Goal: Find specific page/section: Find specific page/section

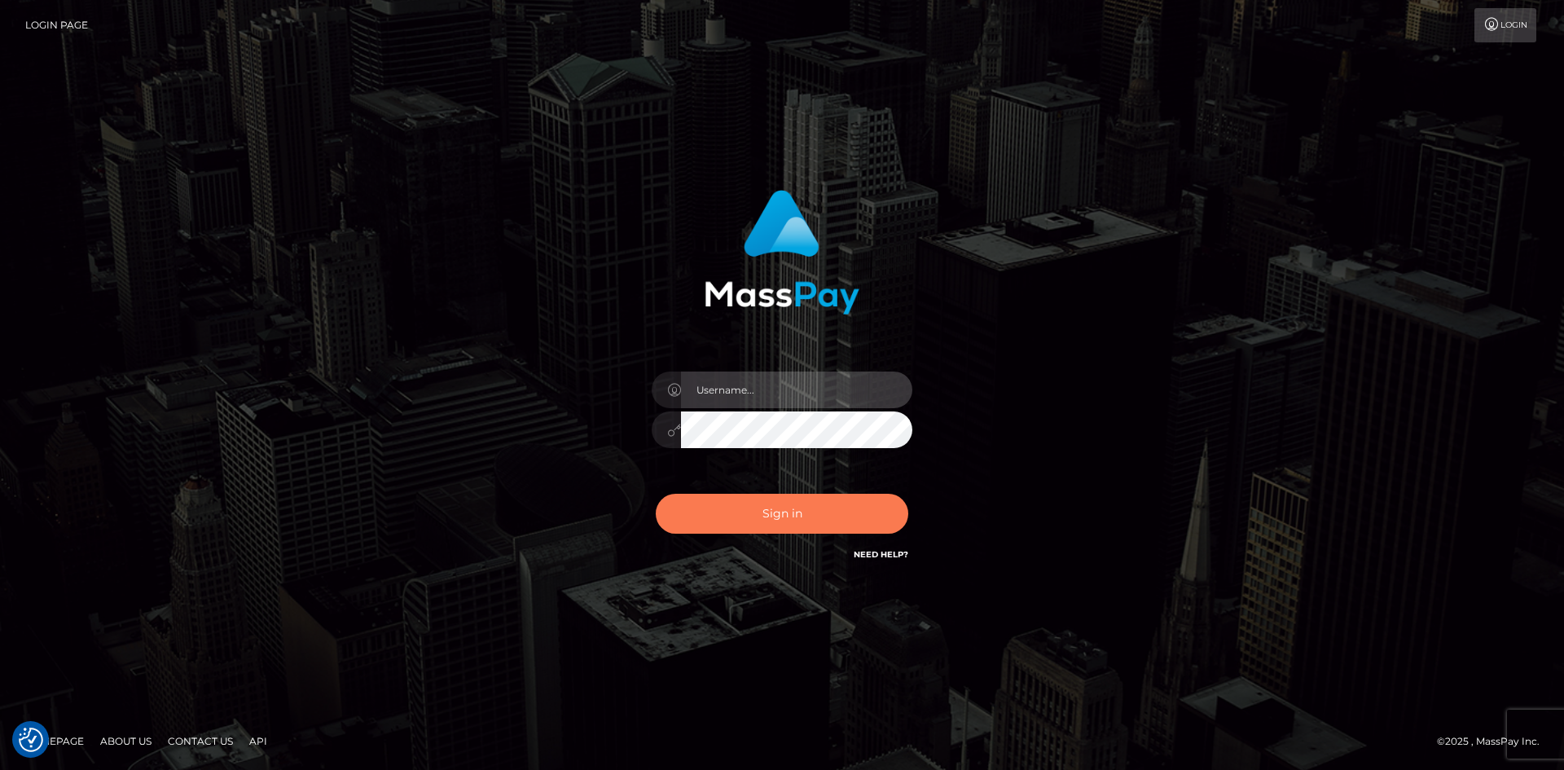
type input "hello.feetfinder"
click at [767, 497] on button "Sign in" at bounding box center [782, 514] width 253 height 40
type input "hello.feetfinder"
drag, startPoint x: 784, startPoint y: 509, endPoint x: 766, endPoint y: 514, distance: 18.6
click at [781, 509] on button "Sign in" at bounding box center [782, 514] width 253 height 40
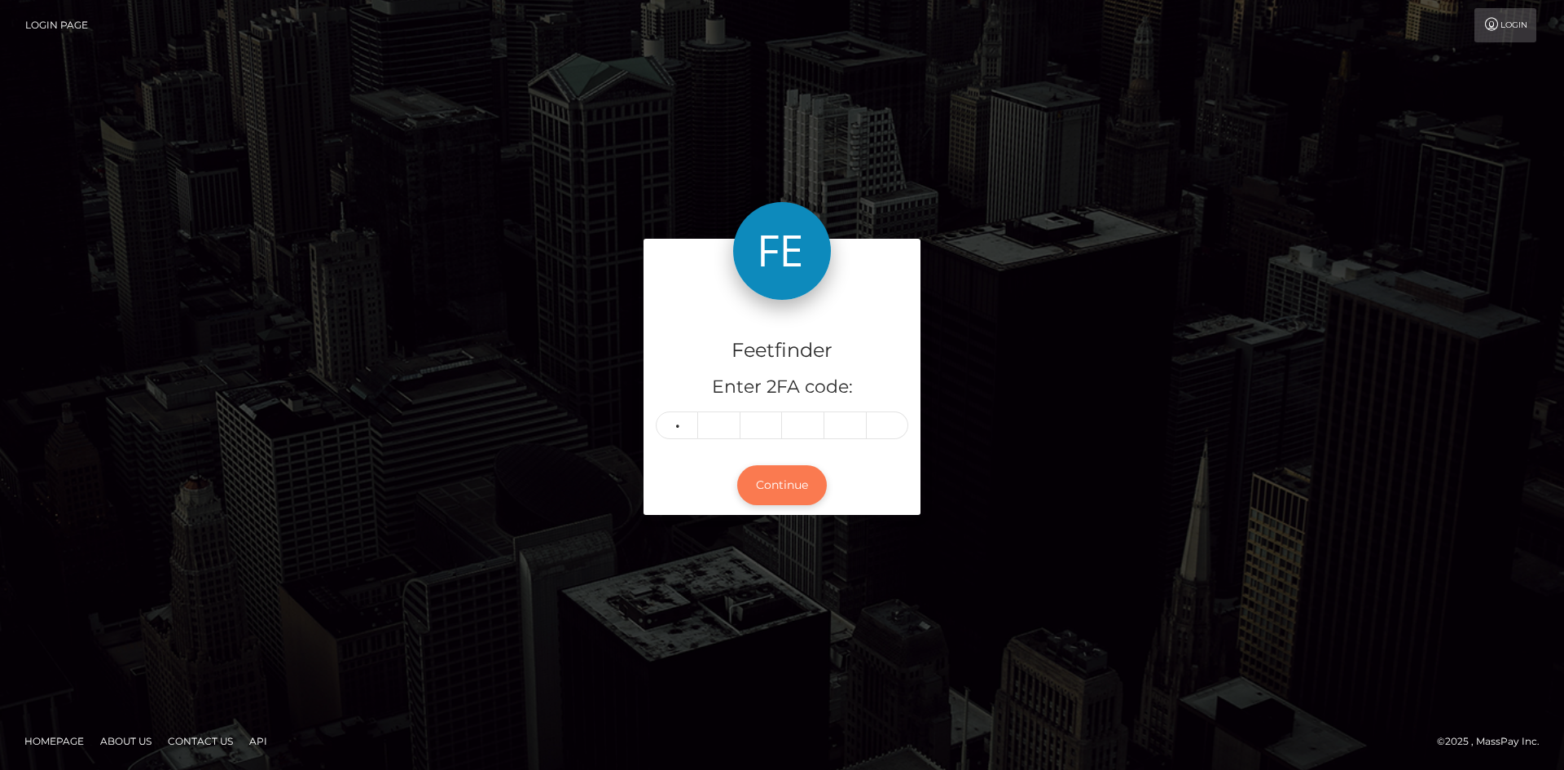
type input "1"
type input "2"
type input "4"
type input "1"
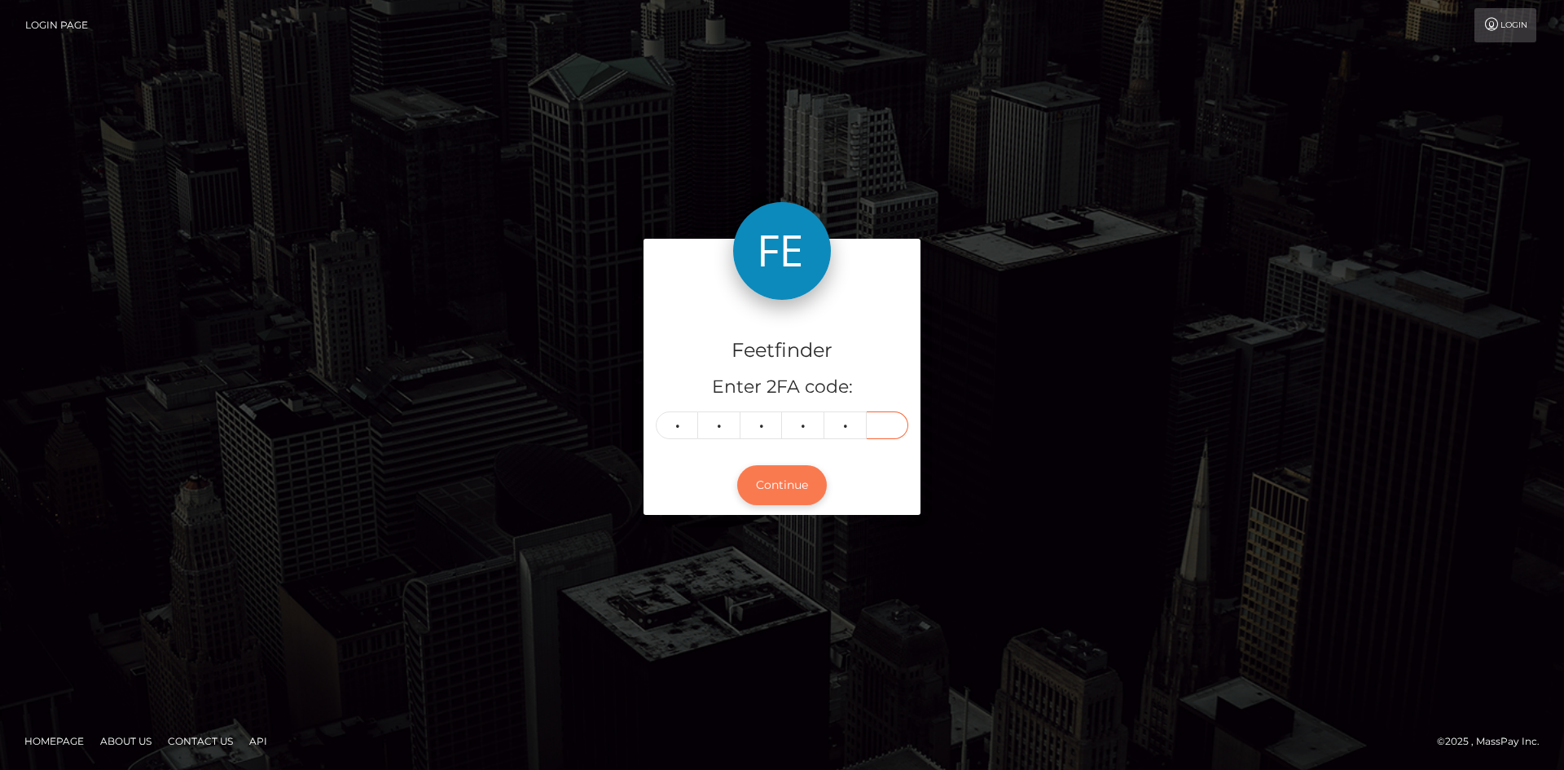
type input "1"
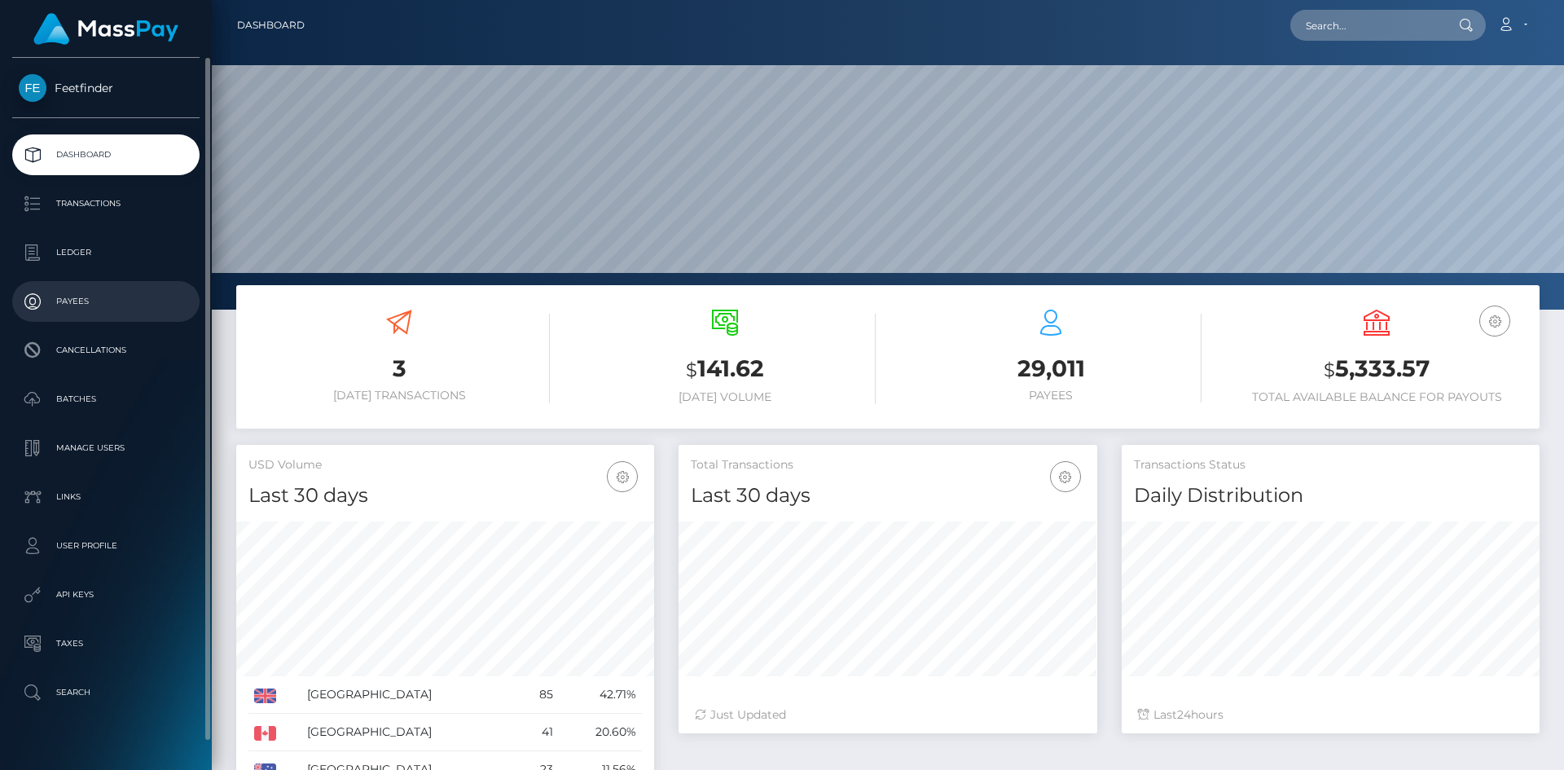
click at [70, 304] on p "Payees" at bounding box center [106, 301] width 174 height 24
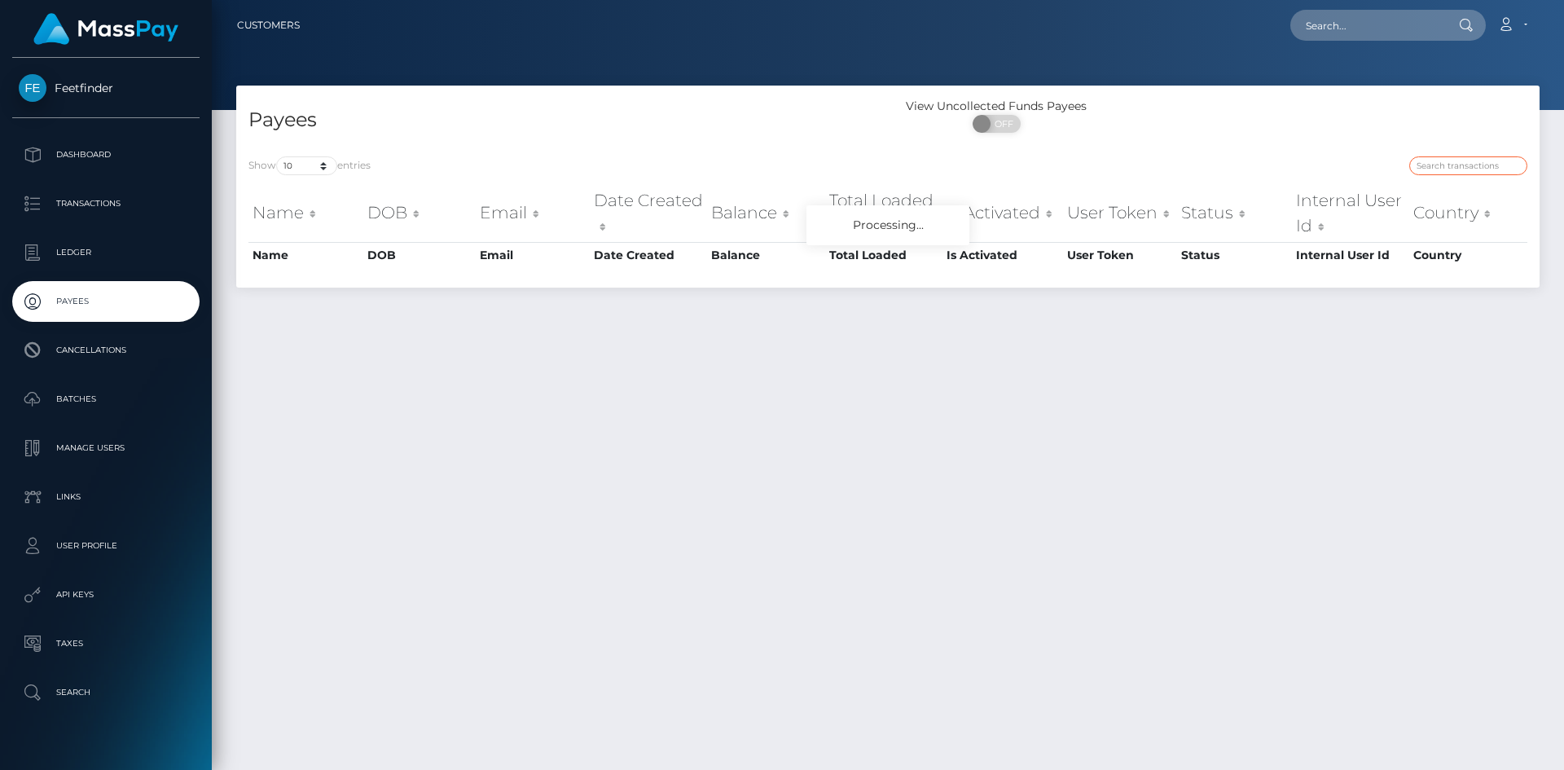
click at [1454, 174] on input "search" at bounding box center [1469, 165] width 118 height 19
paste input "b7e6cce2-8387-11f0-8023-0266f44cc279"
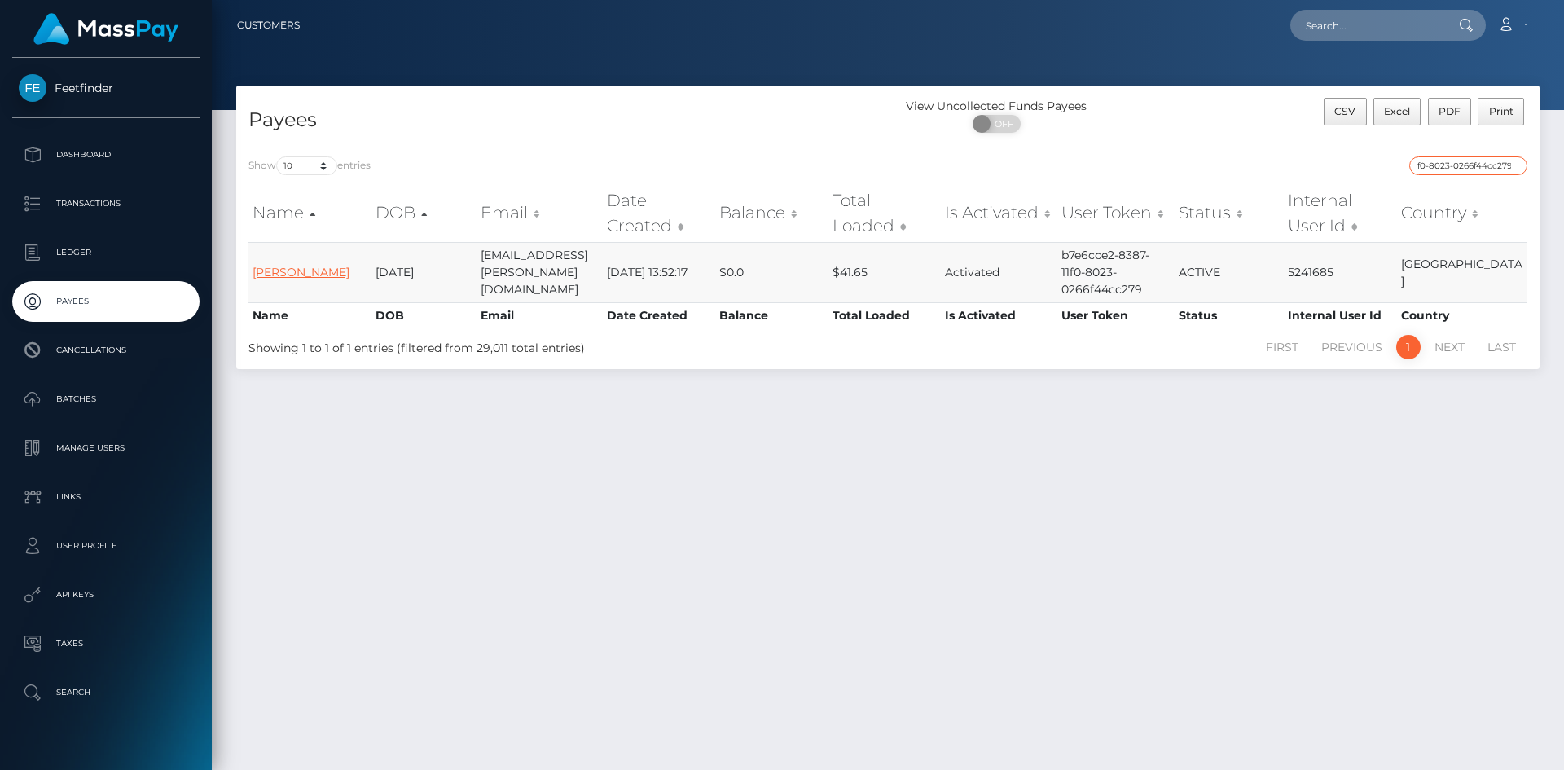
type input "b7e6cce2-8387-11f0-8023-0266f44cc279"
click at [287, 273] on link "Alejandra Sanchez" at bounding box center [301, 272] width 97 height 15
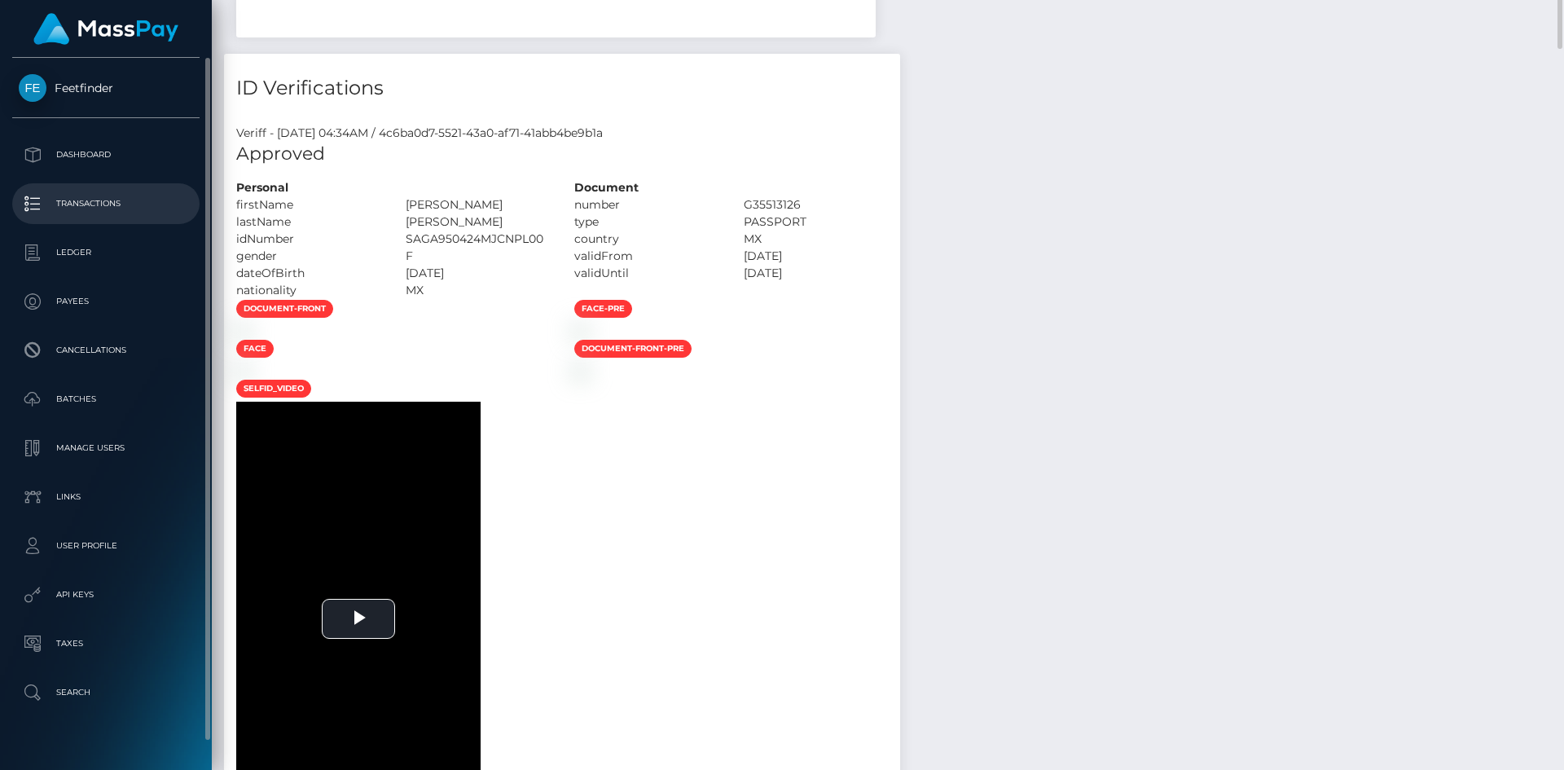
scroll to position [653, 0]
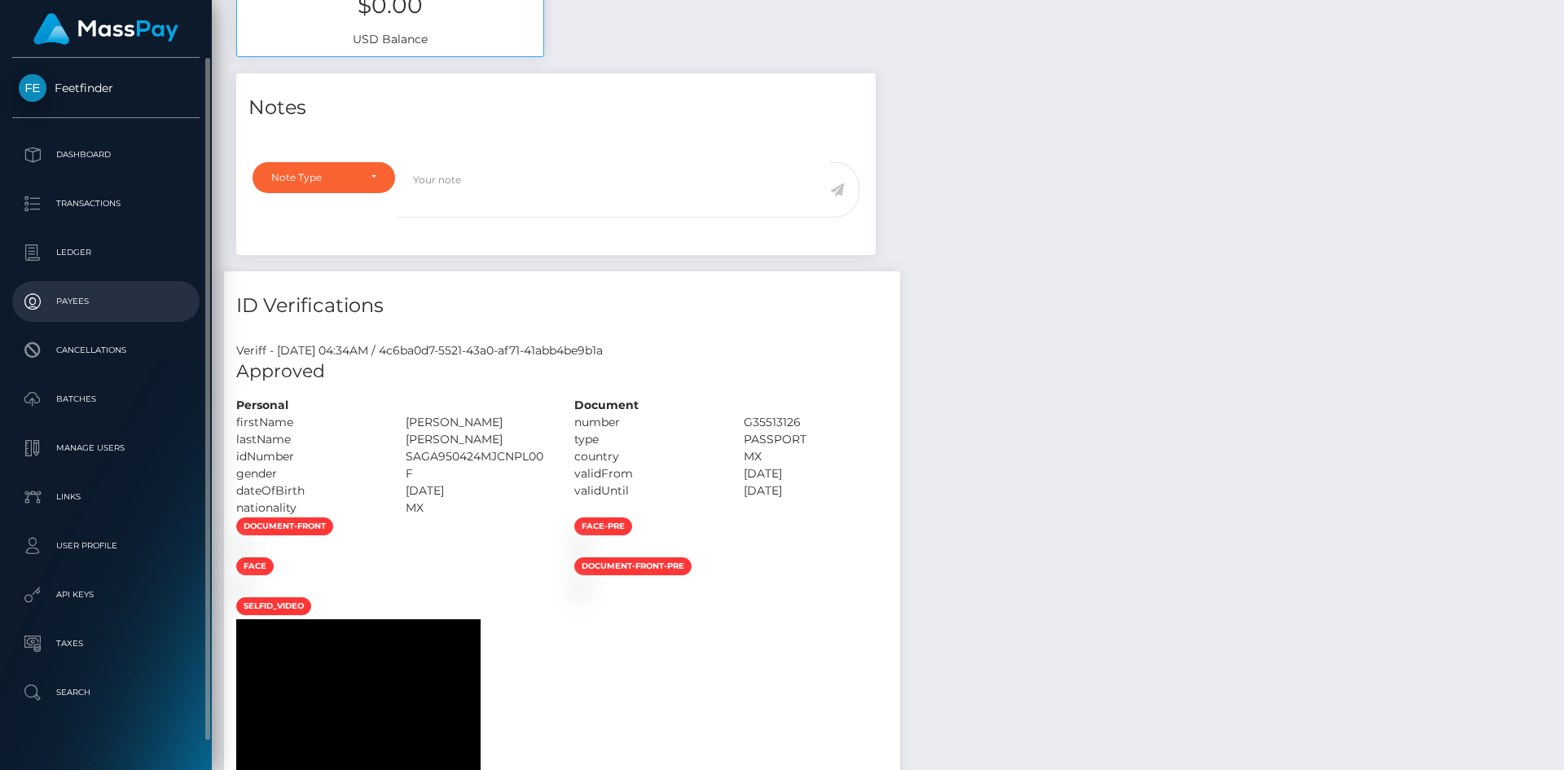
click at [101, 299] on p "Payees" at bounding box center [106, 301] width 174 height 24
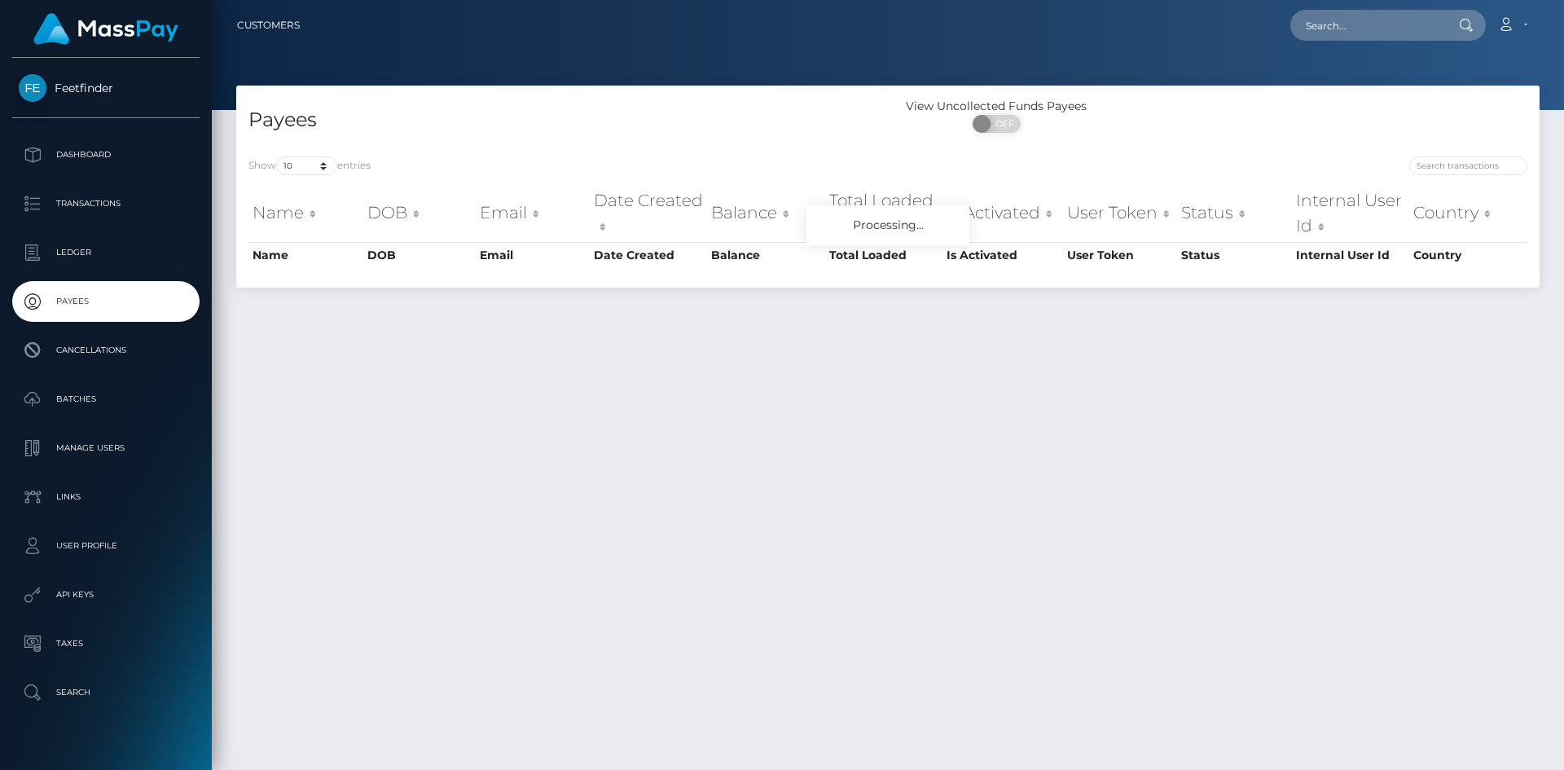
click at [1459, 166] on input "search" at bounding box center [1469, 165] width 118 height 19
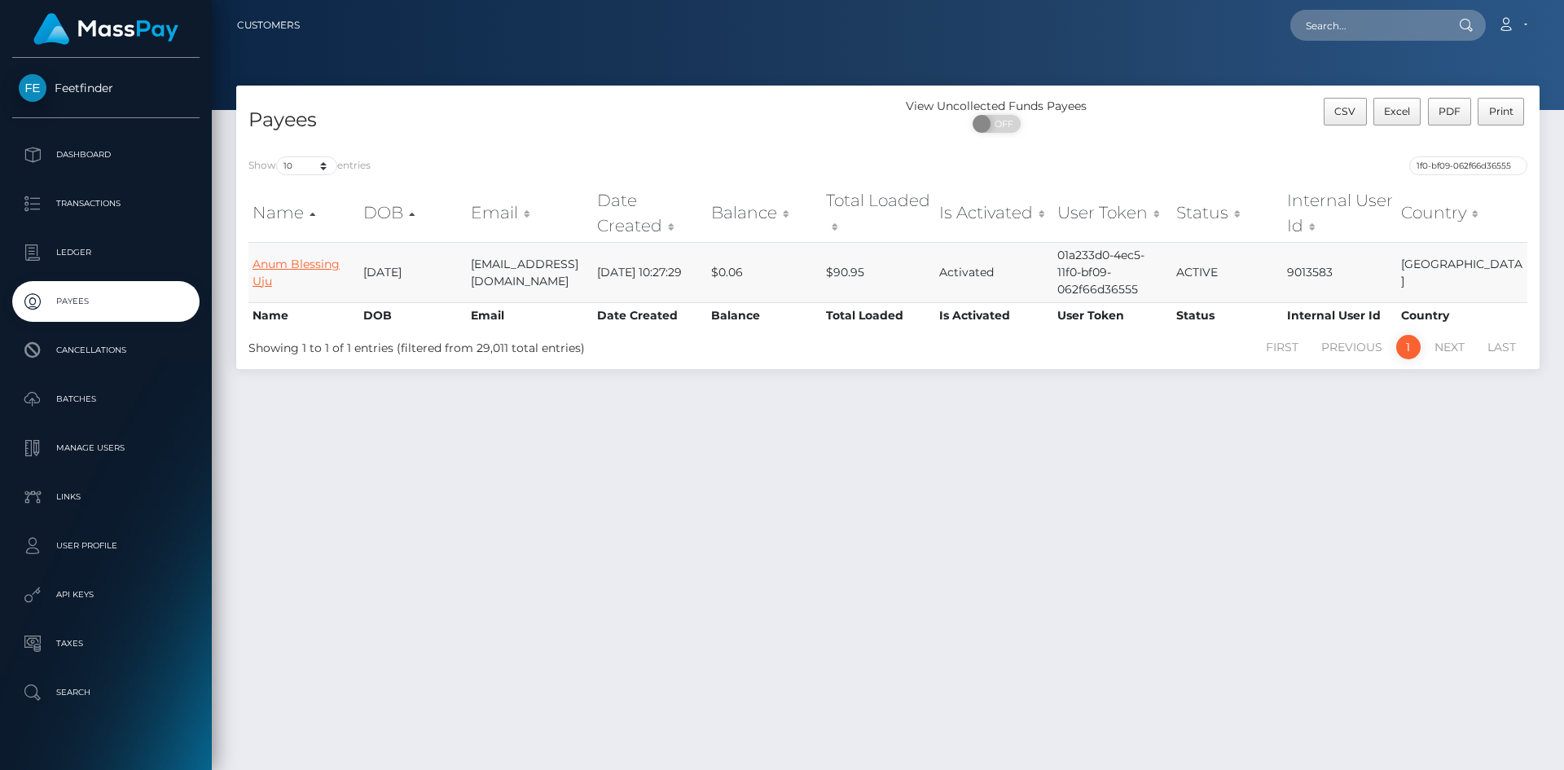
type input "01a233d0-4ec5-11f0-bf09-062f66d36555"
click at [298, 267] on link "Anum Blessing Uju" at bounding box center [296, 273] width 87 height 32
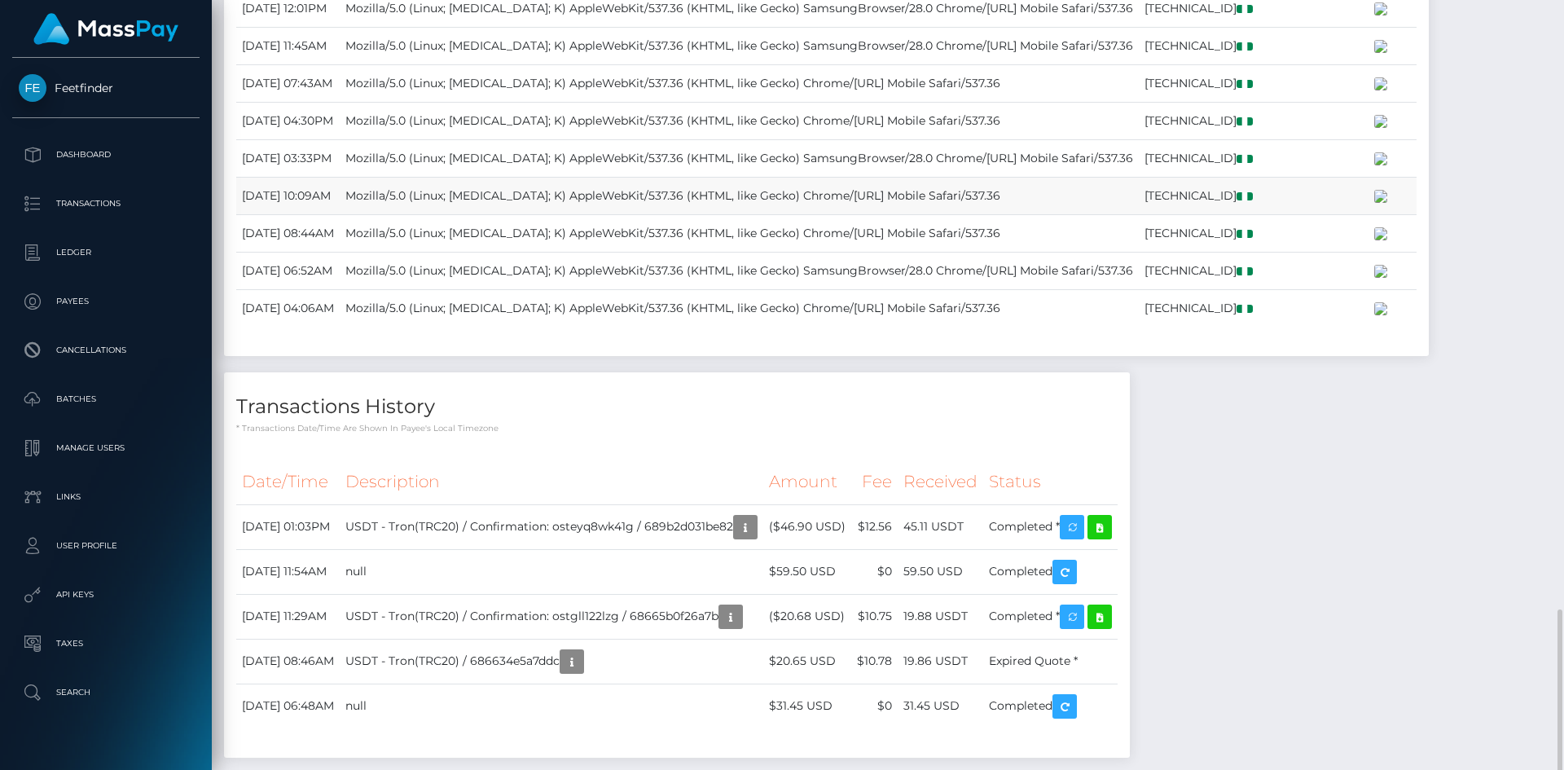
scroll to position [1794, 0]
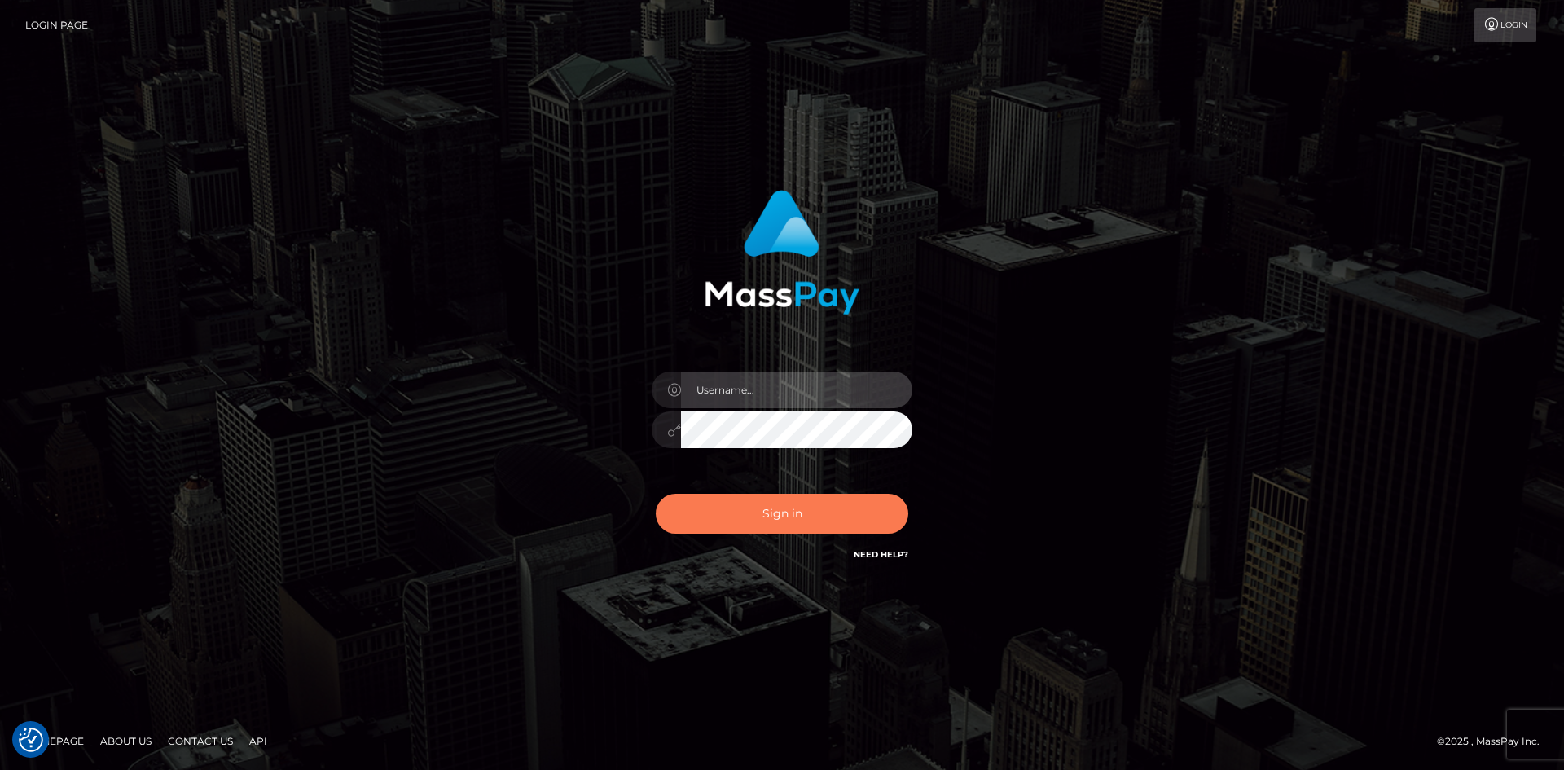
type input "hello.feetfinder"
click at [787, 511] on button "Sign in" at bounding box center [782, 514] width 253 height 40
type input "hello.feetfinder"
click at [759, 510] on button "Sign in" at bounding box center [782, 514] width 253 height 40
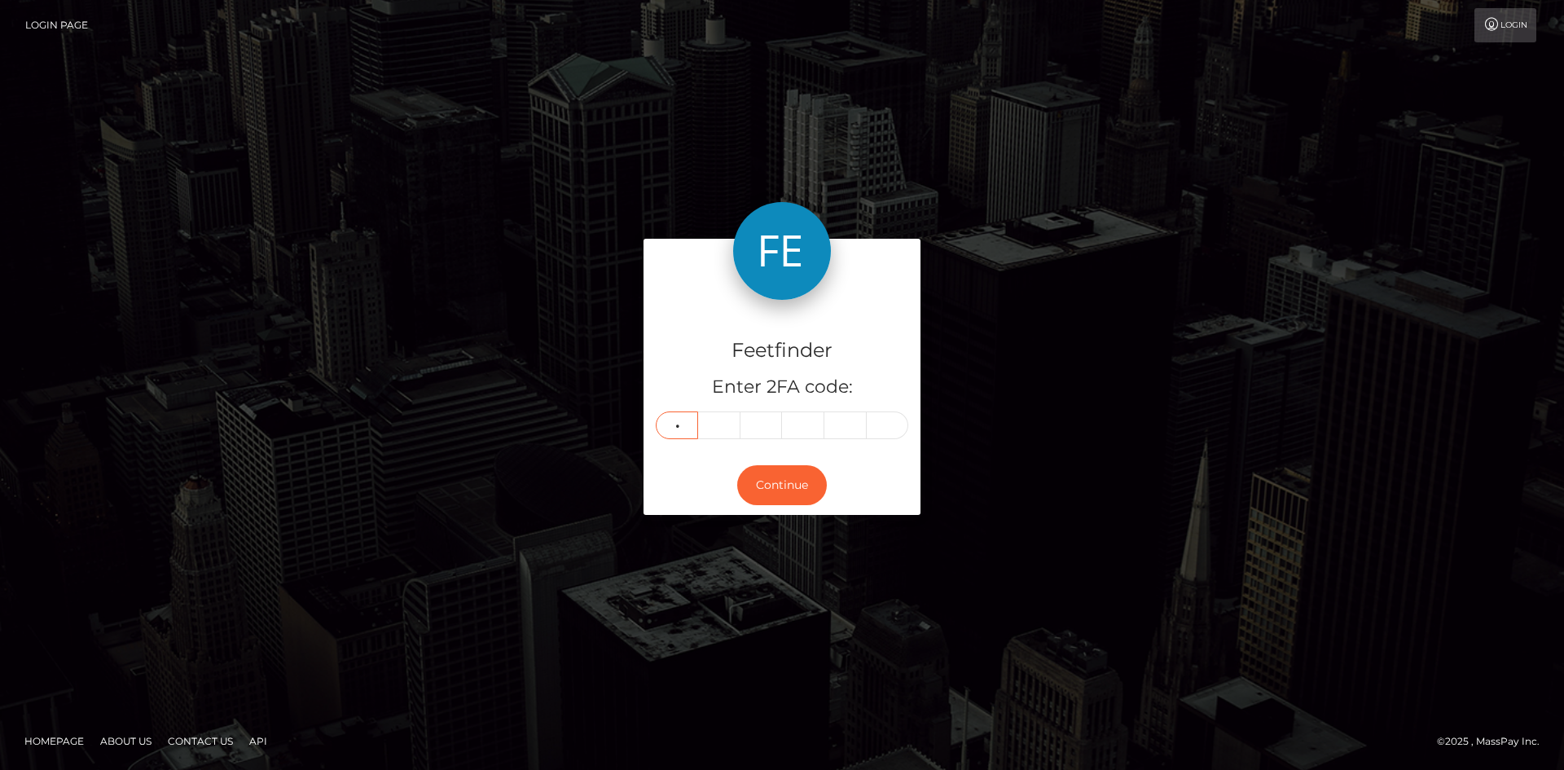
type input "4"
type input "3"
type input "0"
type input "2"
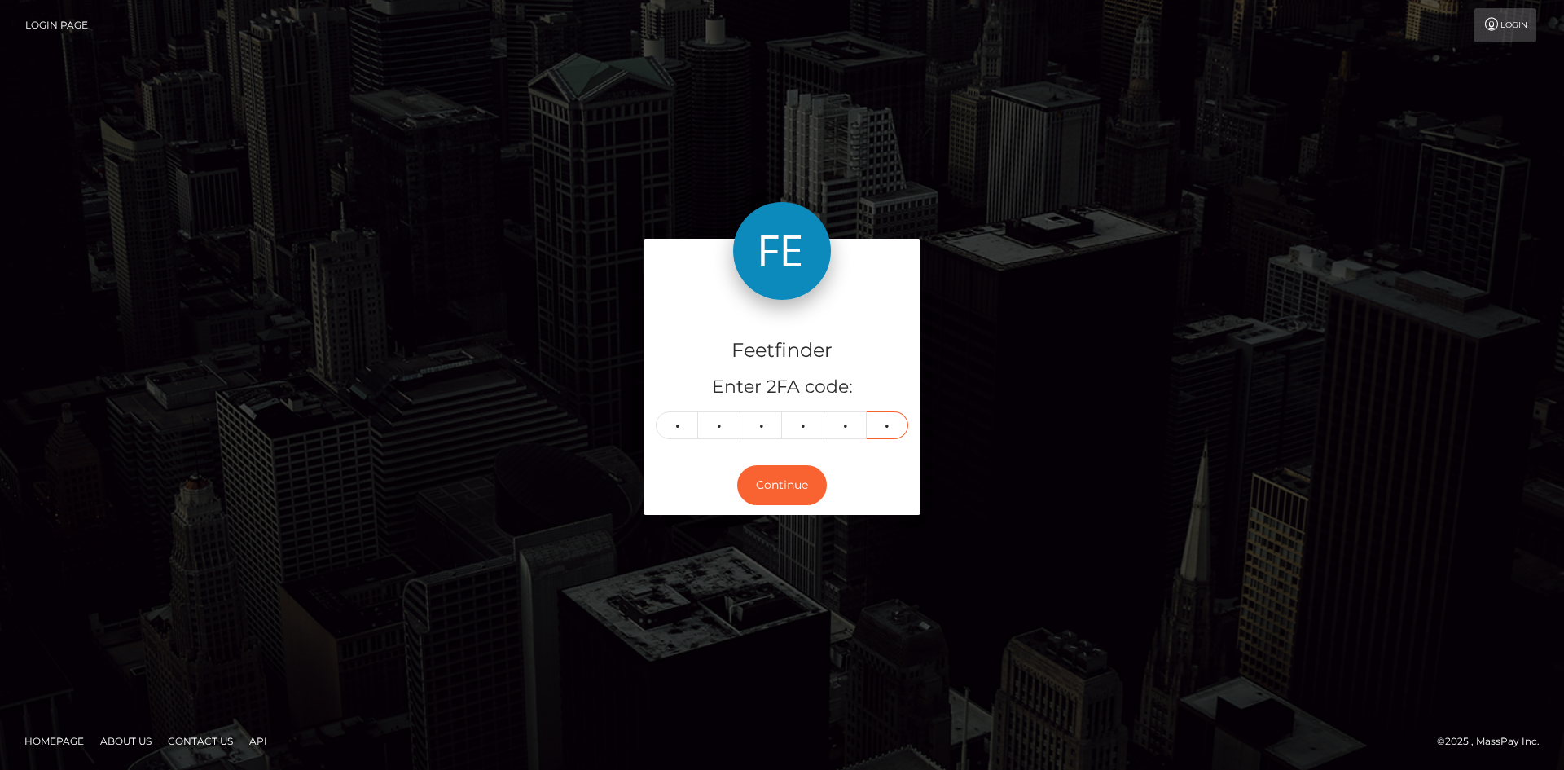
type input "0"
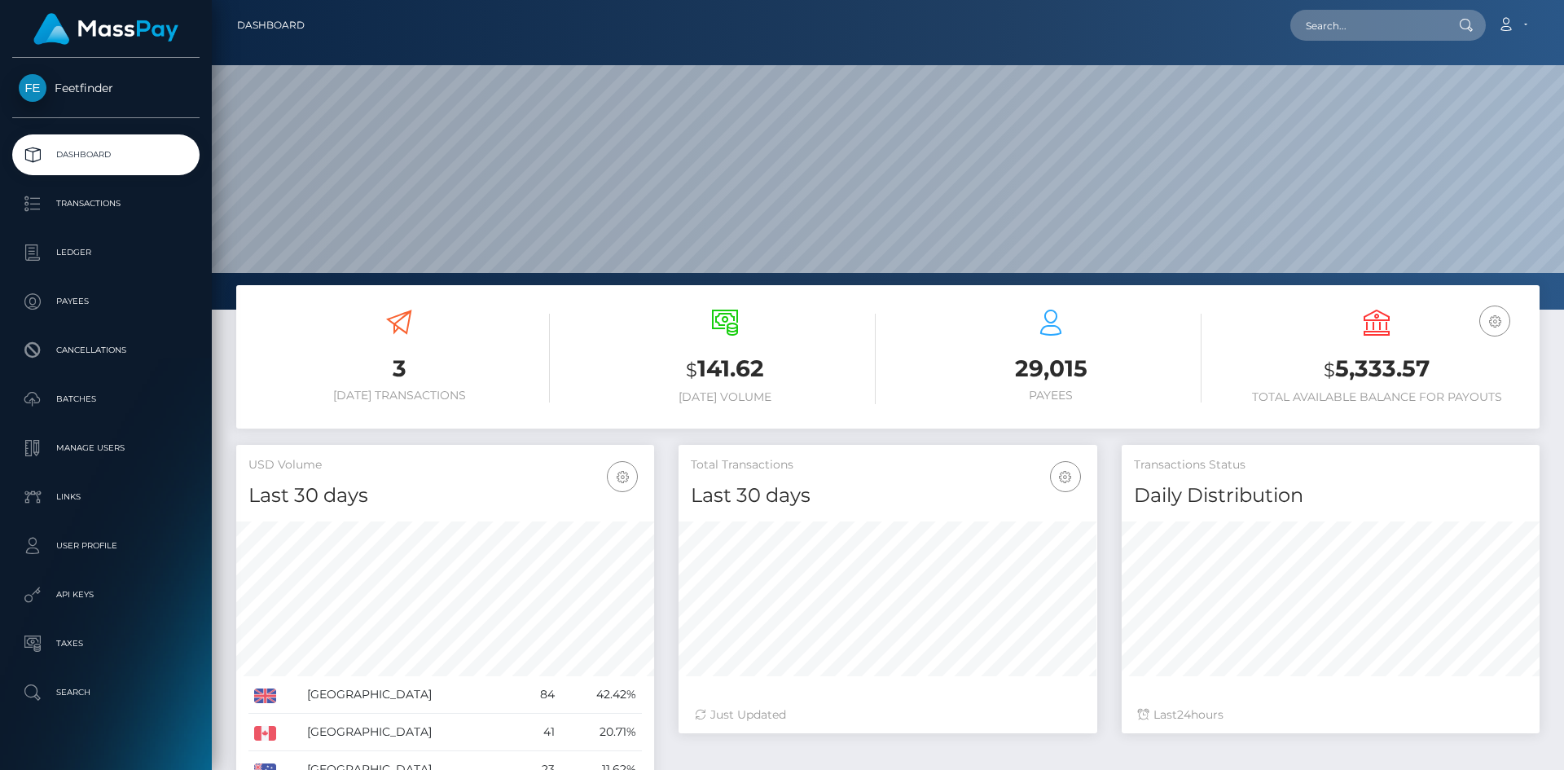
scroll to position [289, 419]
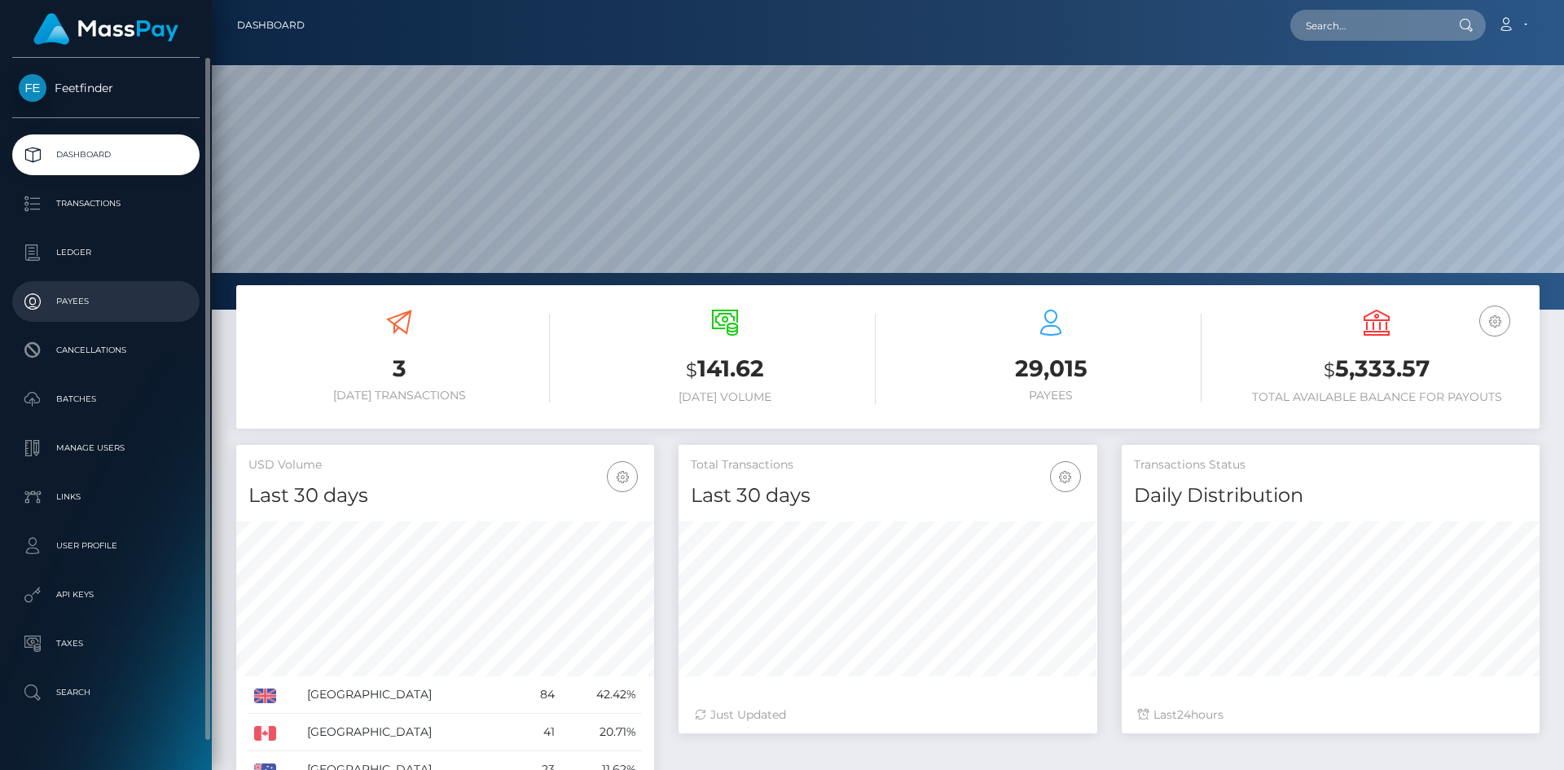
click at [113, 297] on p "Payees" at bounding box center [106, 301] width 174 height 24
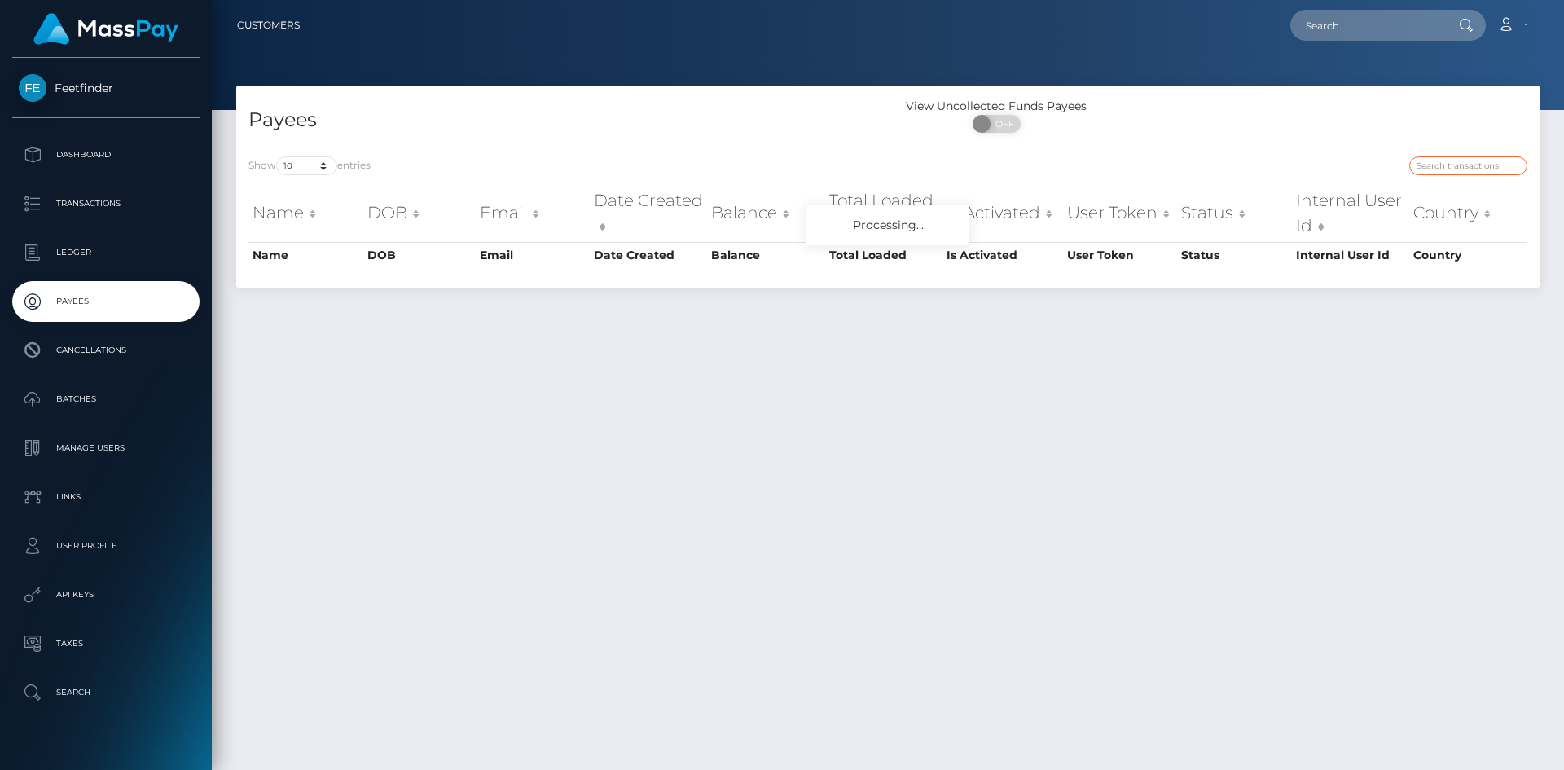
click at [1459, 157] on input "search" at bounding box center [1469, 165] width 118 height 19
paste input "ba173b44-8062-11f0-8023-0266f44cc279"
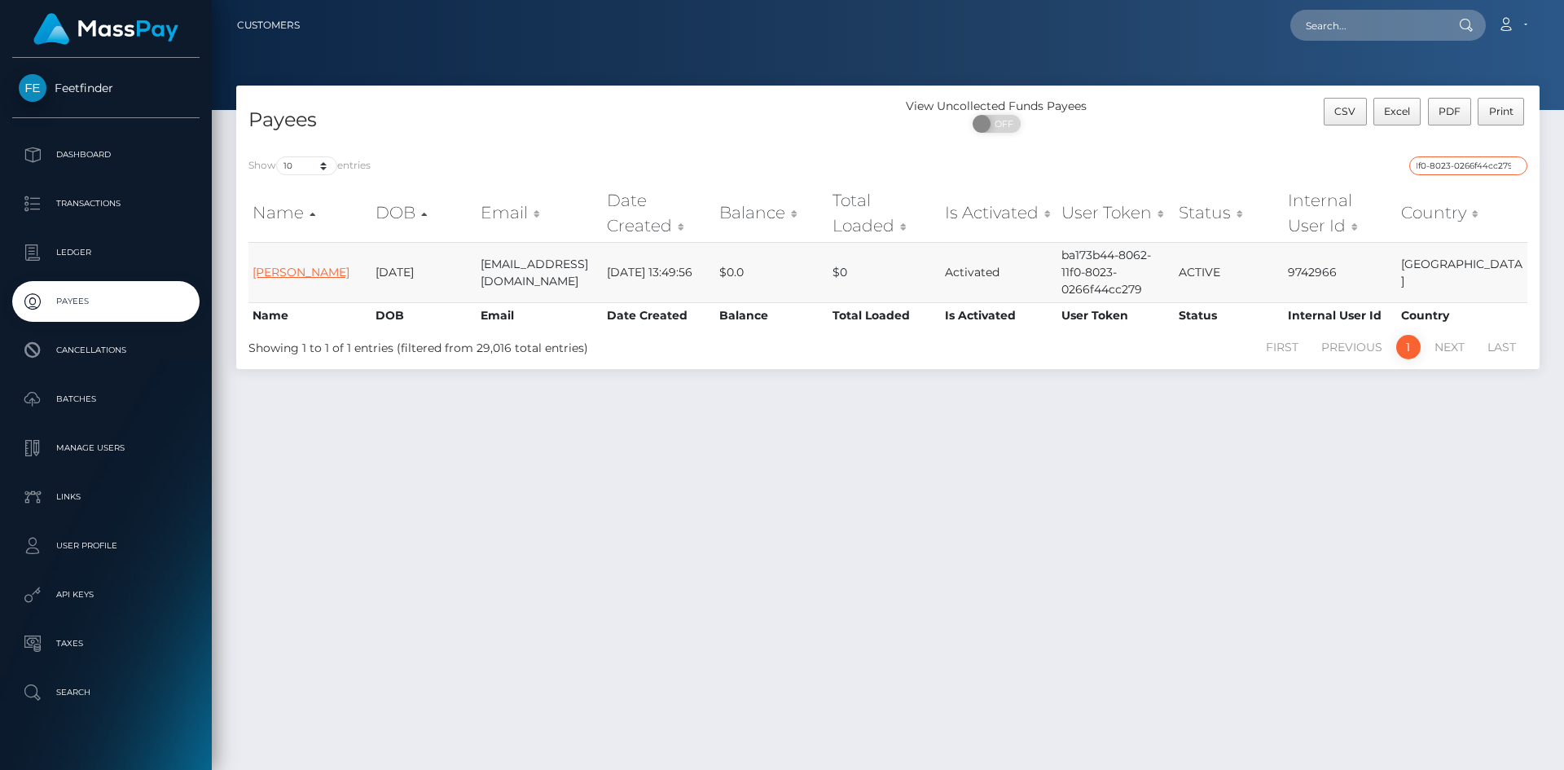
type input "ba173b44-8062-11f0-8023-0266f44cc279"
click at [286, 271] on link "Petra Sarikova" at bounding box center [301, 272] width 97 height 15
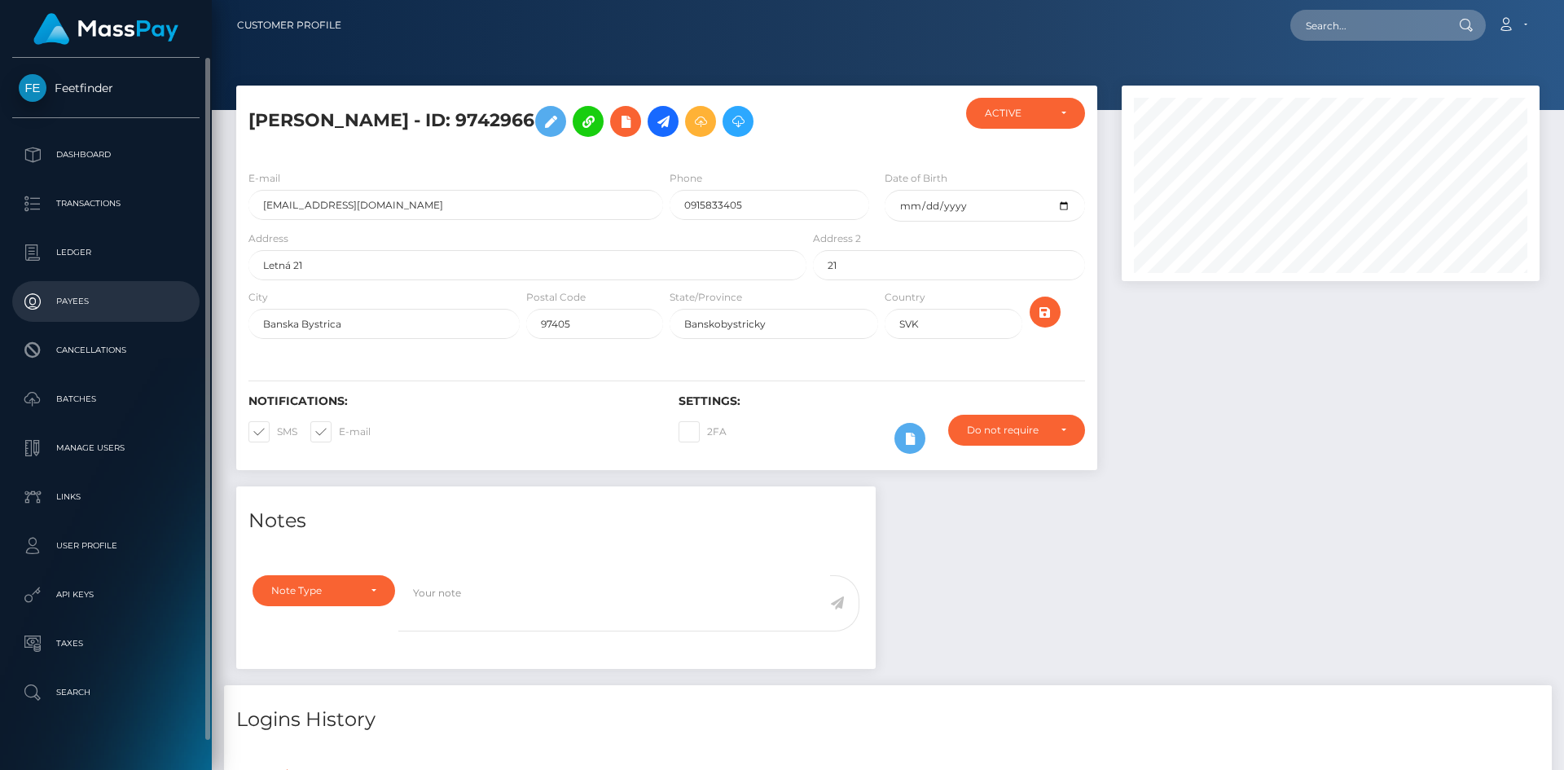
click at [77, 301] on p "Payees" at bounding box center [106, 301] width 174 height 24
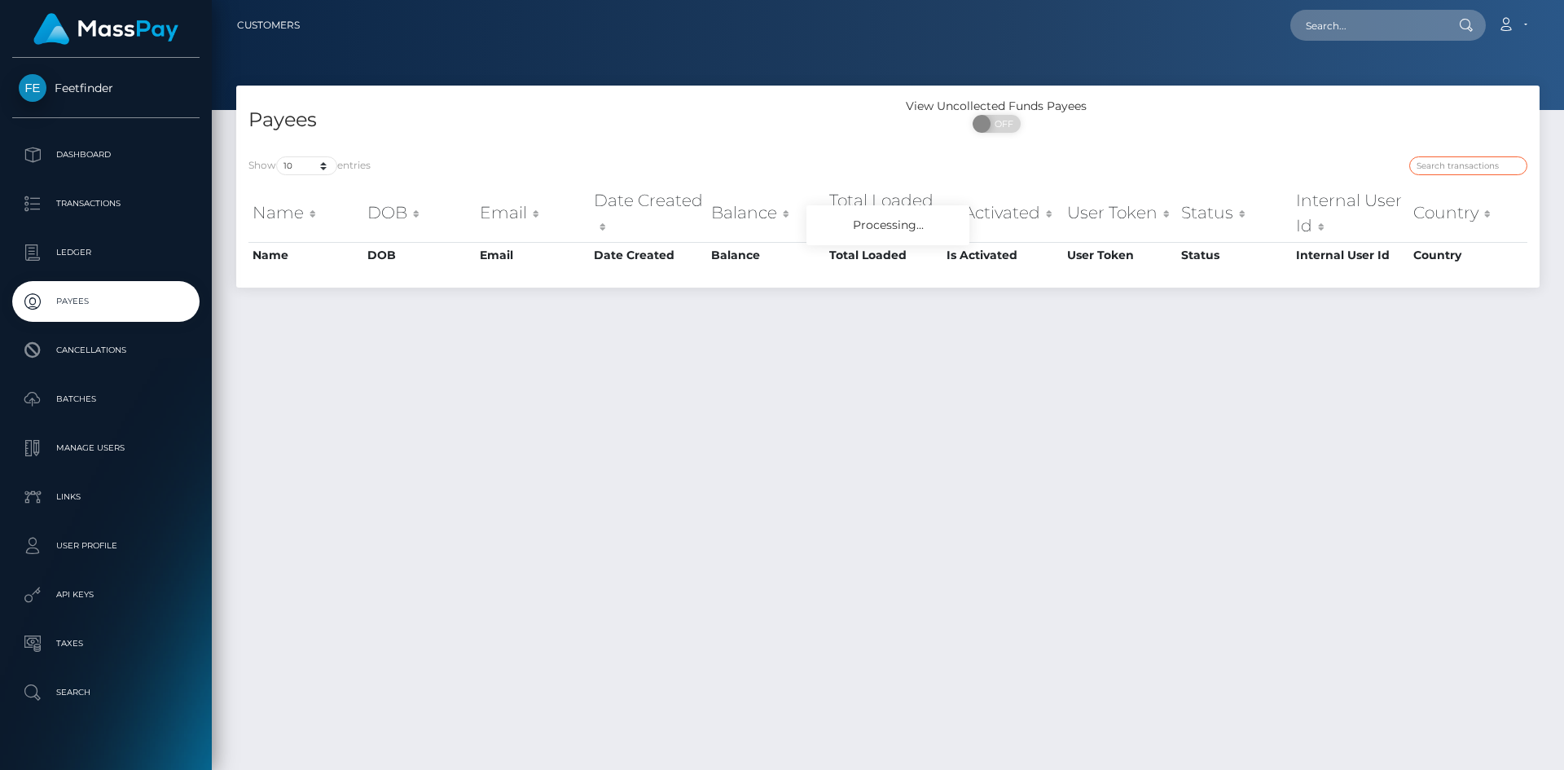
click at [1440, 162] on input "search" at bounding box center [1469, 165] width 118 height 19
paste input "ba173b44-8062-11f0-8023-0266f44cc279"
type input "ba173b44-8062-11f0-8023-0266f44cc279"
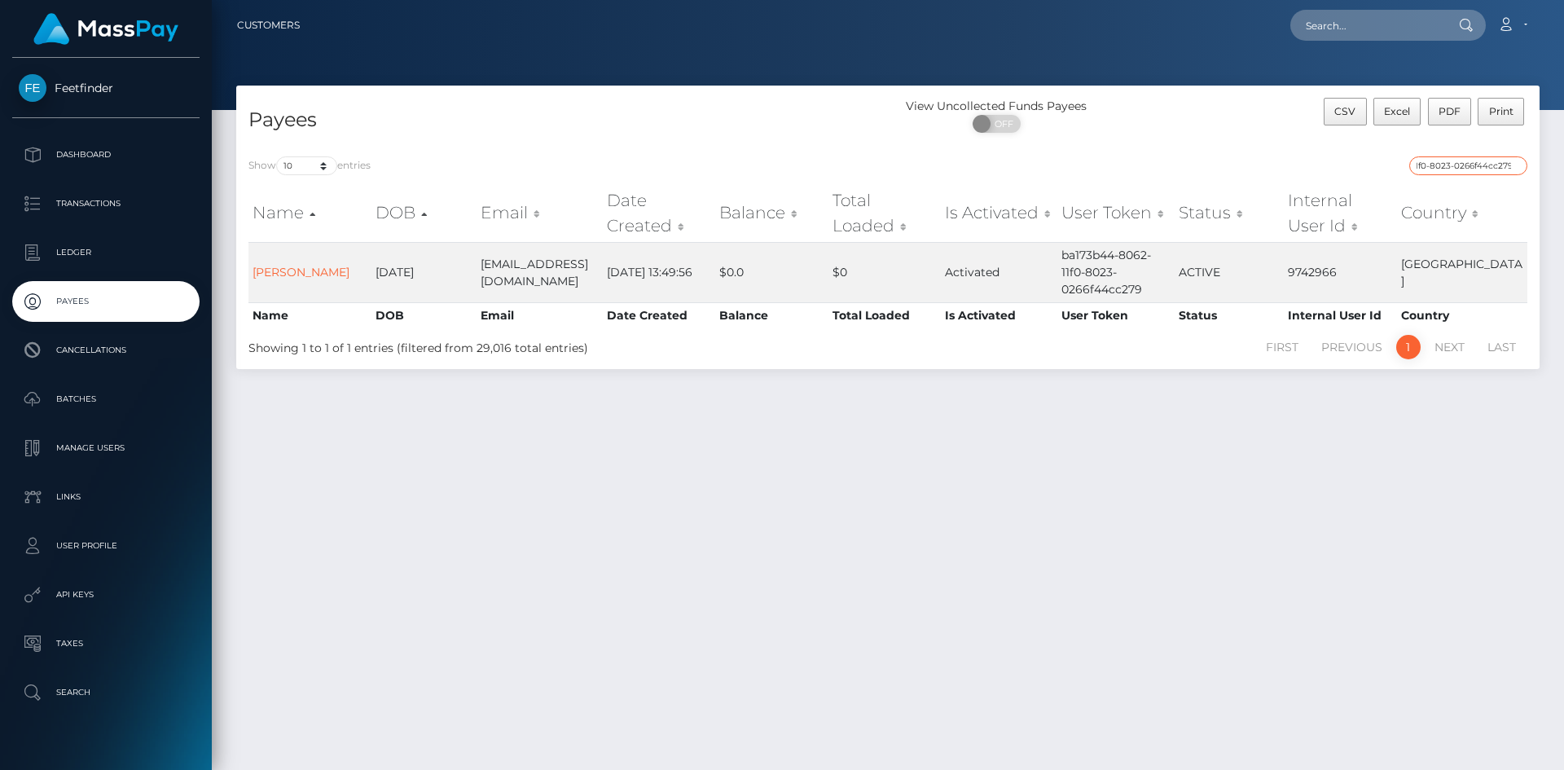
scroll to position [0, 0]
